Goal: Find specific page/section: Find specific page/section

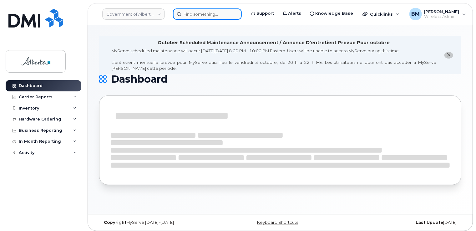
click at [185, 13] on input at bounding box center [207, 13] width 69 height 11
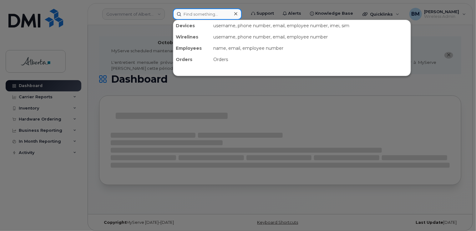
paste input "5873410902"
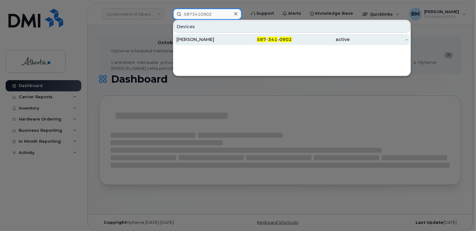
type input "5873410902"
click at [182, 41] on div "Nadia Bailey" at bounding box center [205, 39] width 58 height 6
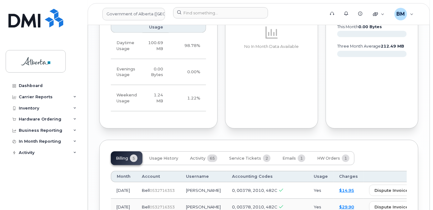
scroll to position [682, 0]
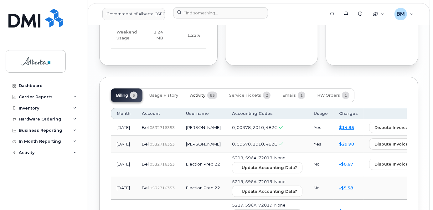
click at [200, 93] on span "Activity" at bounding box center [197, 95] width 15 height 5
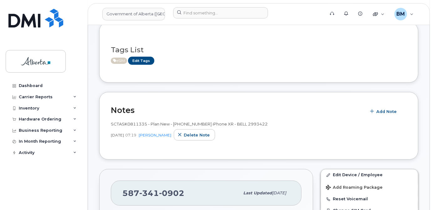
scroll to position [114, 0]
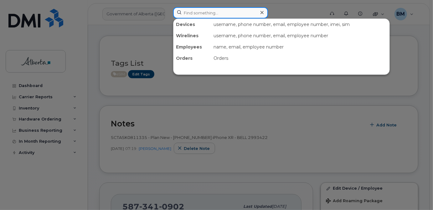
click at [196, 12] on input at bounding box center [220, 12] width 95 height 11
paste input "7802931745"
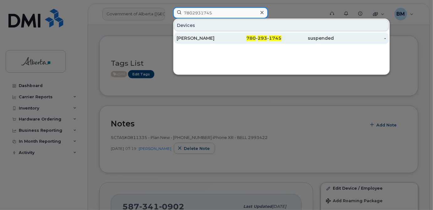
type input "7802931745"
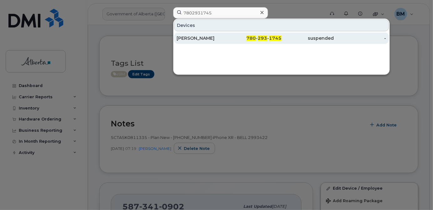
click at [208, 36] on div "[PERSON_NAME]" at bounding box center [202, 38] width 52 height 6
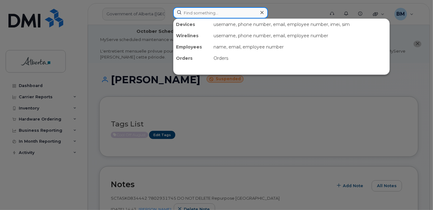
click at [211, 15] on input at bounding box center [220, 12] width 95 height 11
paste input "7802933293"
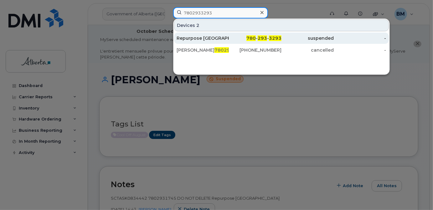
type input "7802933293"
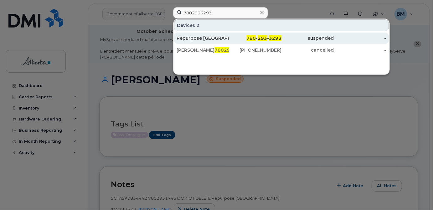
click at [196, 37] on div "Repurpose [GEOGRAPHIC_DATA]" at bounding box center [202, 38] width 52 height 6
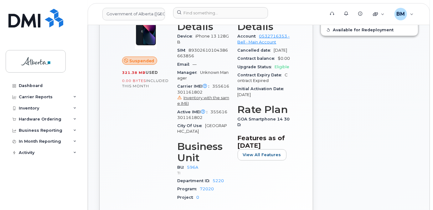
scroll to position [284, 0]
